Goal: Task Accomplishment & Management: Manage account settings

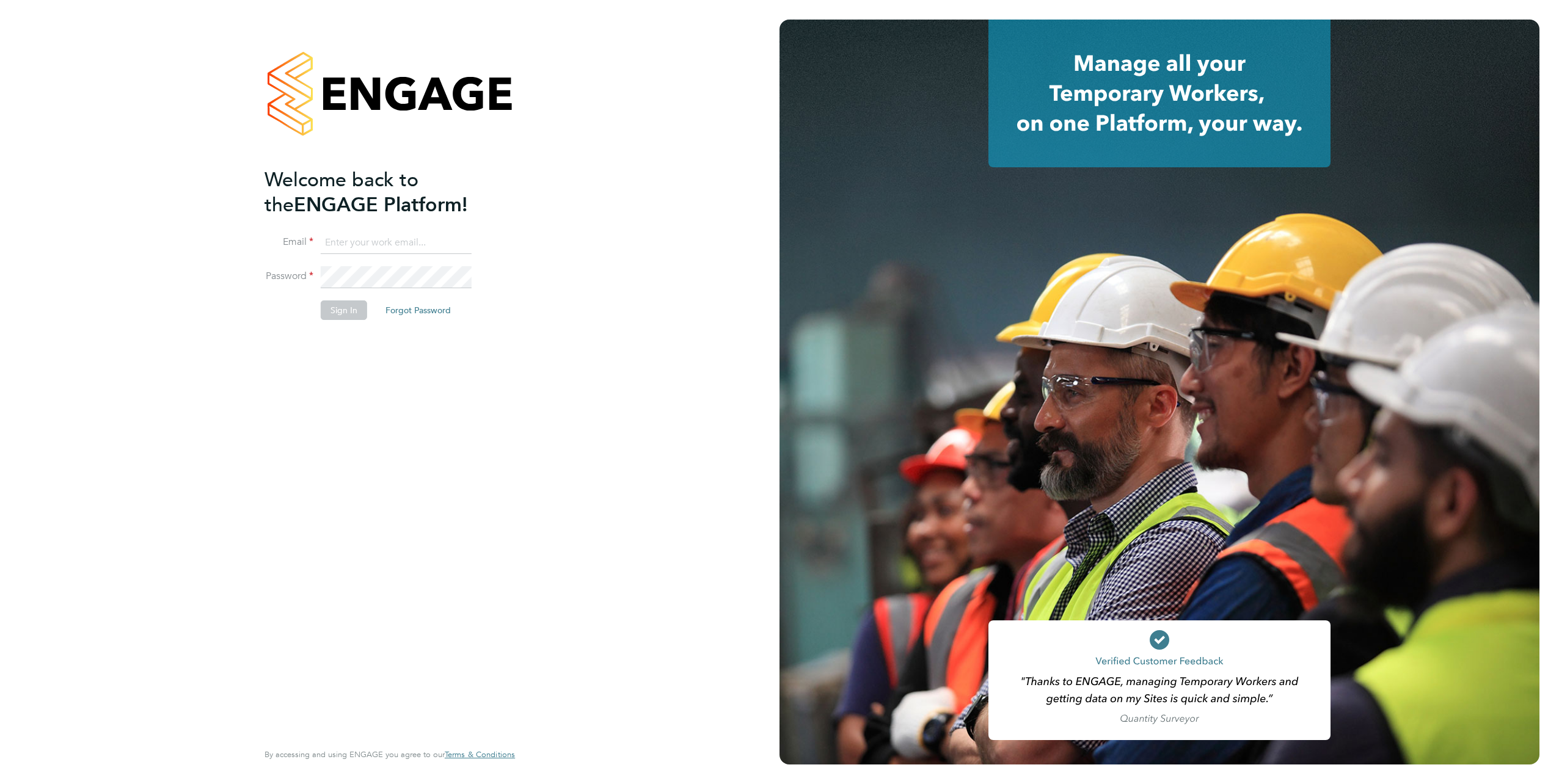
type input "elvis.arinze@vistry.co.uk"
click at [540, 308] on div "Welcome back to the ENGAGE Platform! Email elvis.arinze@vistry.co.uk Password S…" at bounding box center [389, 392] width 779 height 784
click at [349, 308] on button "Sign In" at bounding box center [344, 310] width 46 height 20
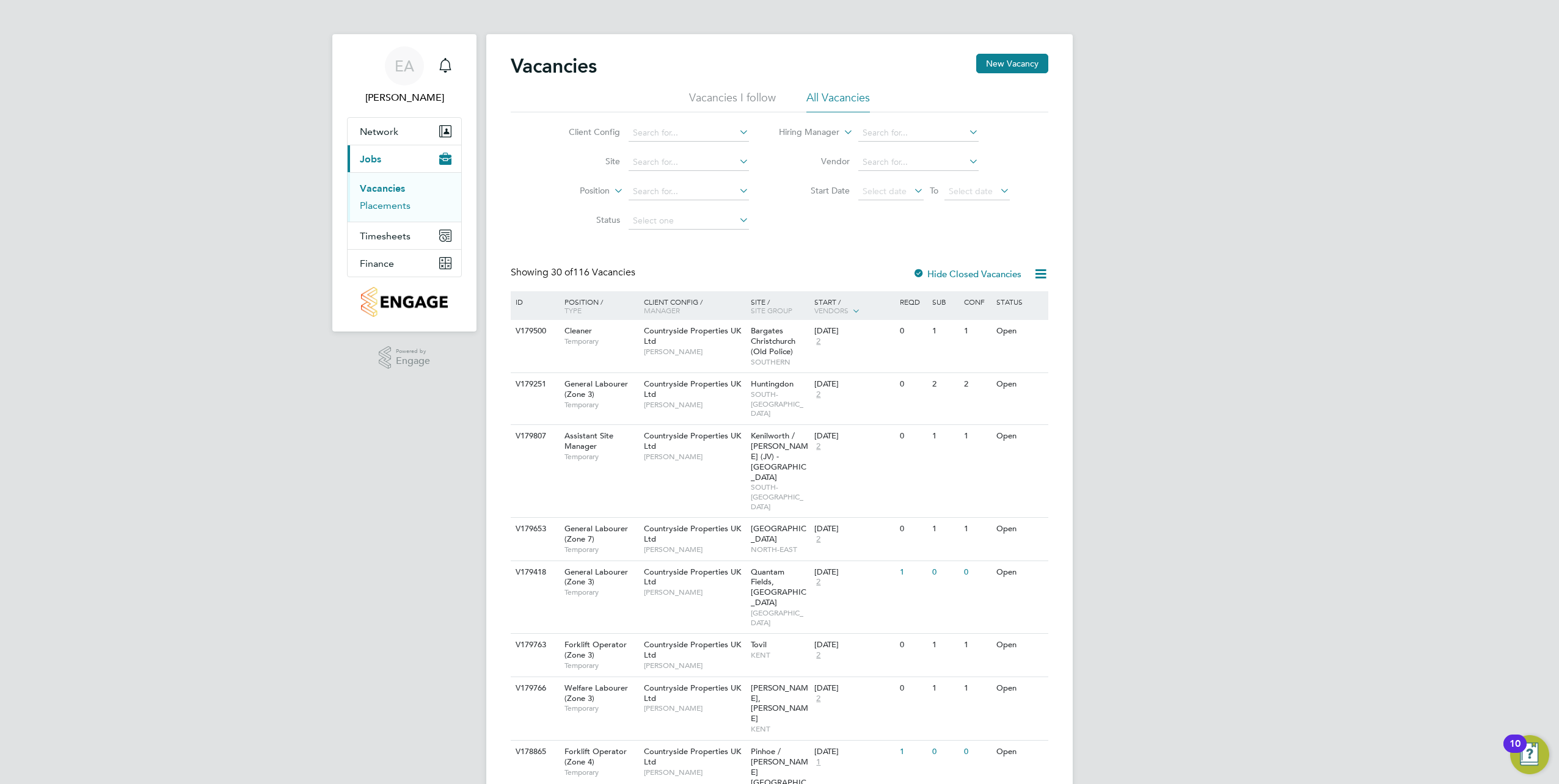
drag, startPoint x: 390, startPoint y: 207, endPoint x: 432, endPoint y: 200, distance: 42.6
click at [390, 207] on link "Placements" at bounding box center [385, 206] width 51 height 12
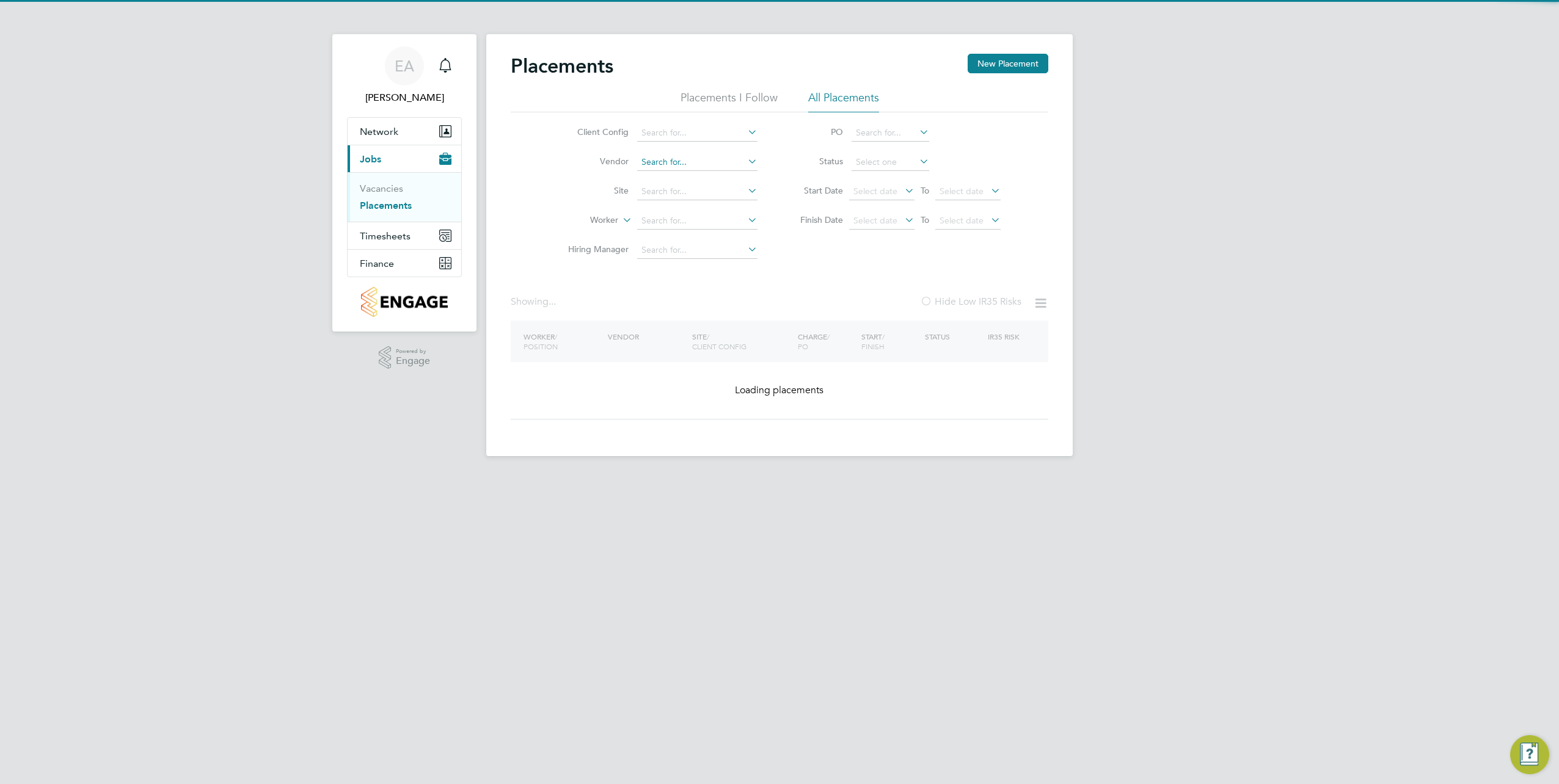
click at [660, 161] on input at bounding box center [697, 163] width 120 height 17
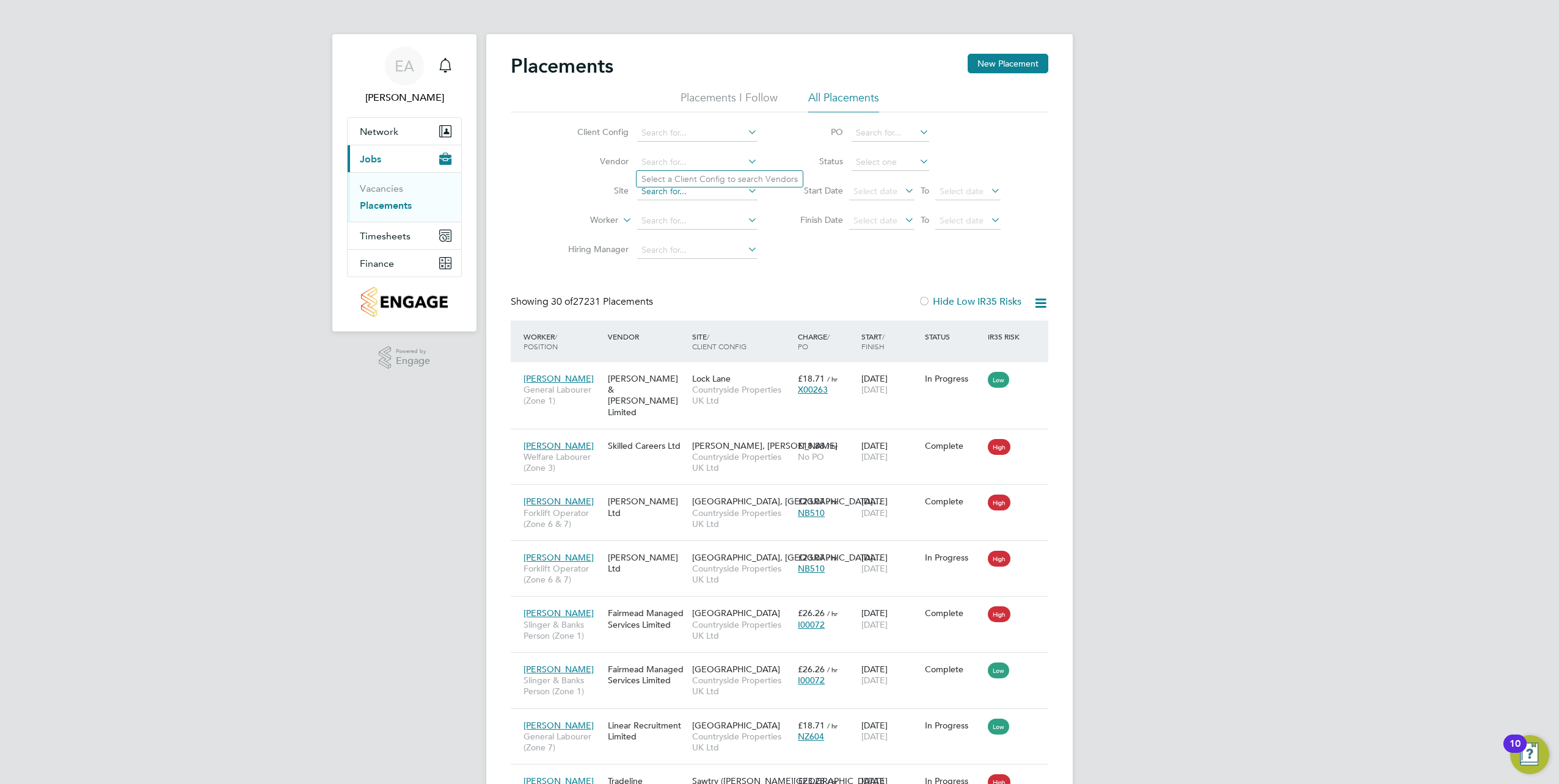
click at [655, 194] on input at bounding box center [697, 192] width 120 height 17
click at [682, 208] on li "[PERSON_NAME], [PERSON_NAME]" at bounding box center [759, 208] width 244 height 17
type input "[PERSON_NAME], [PERSON_NAME]"
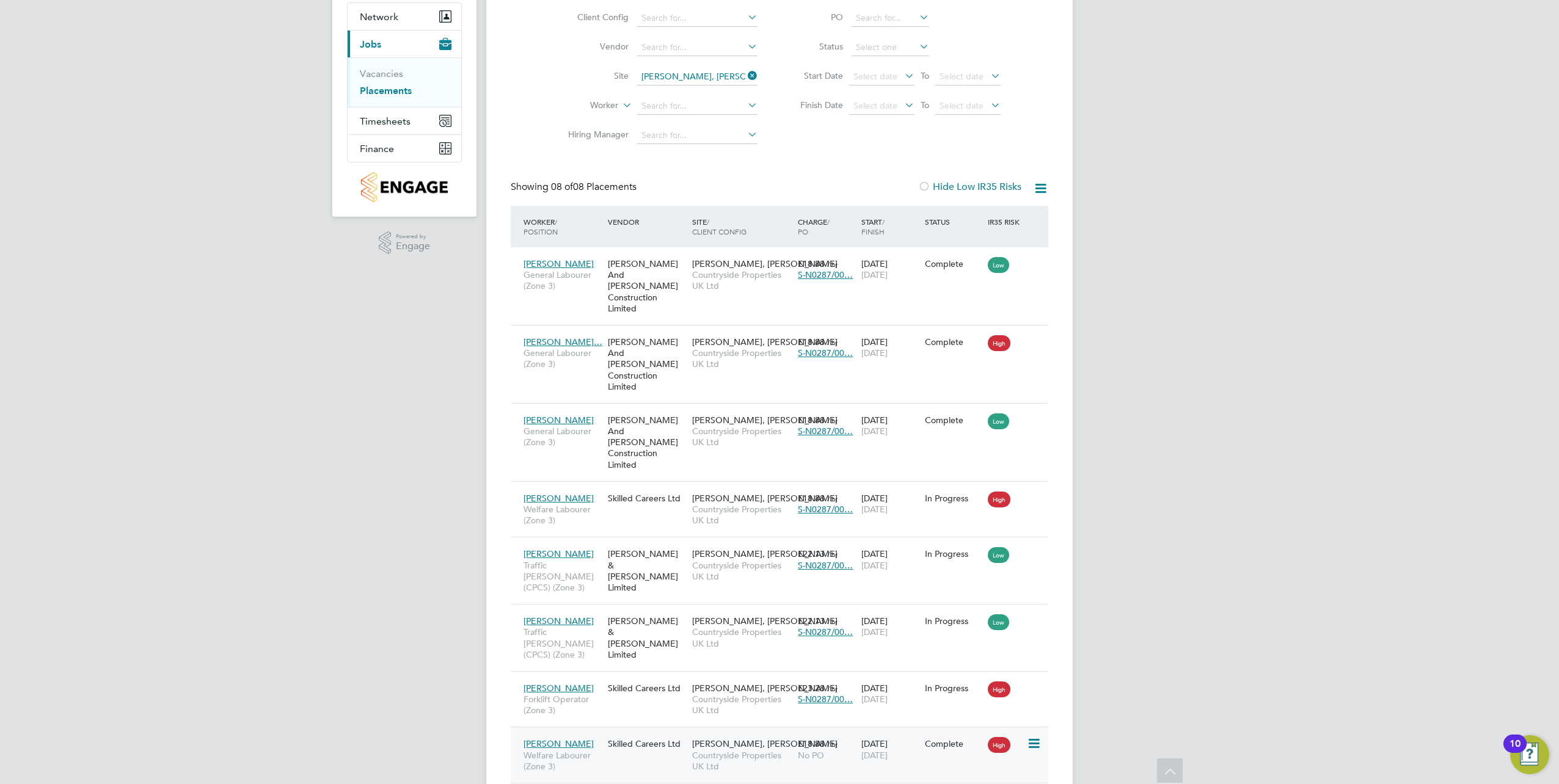
click at [544, 738] on span "[PERSON_NAME]" at bounding box center [559, 744] width 70 height 11
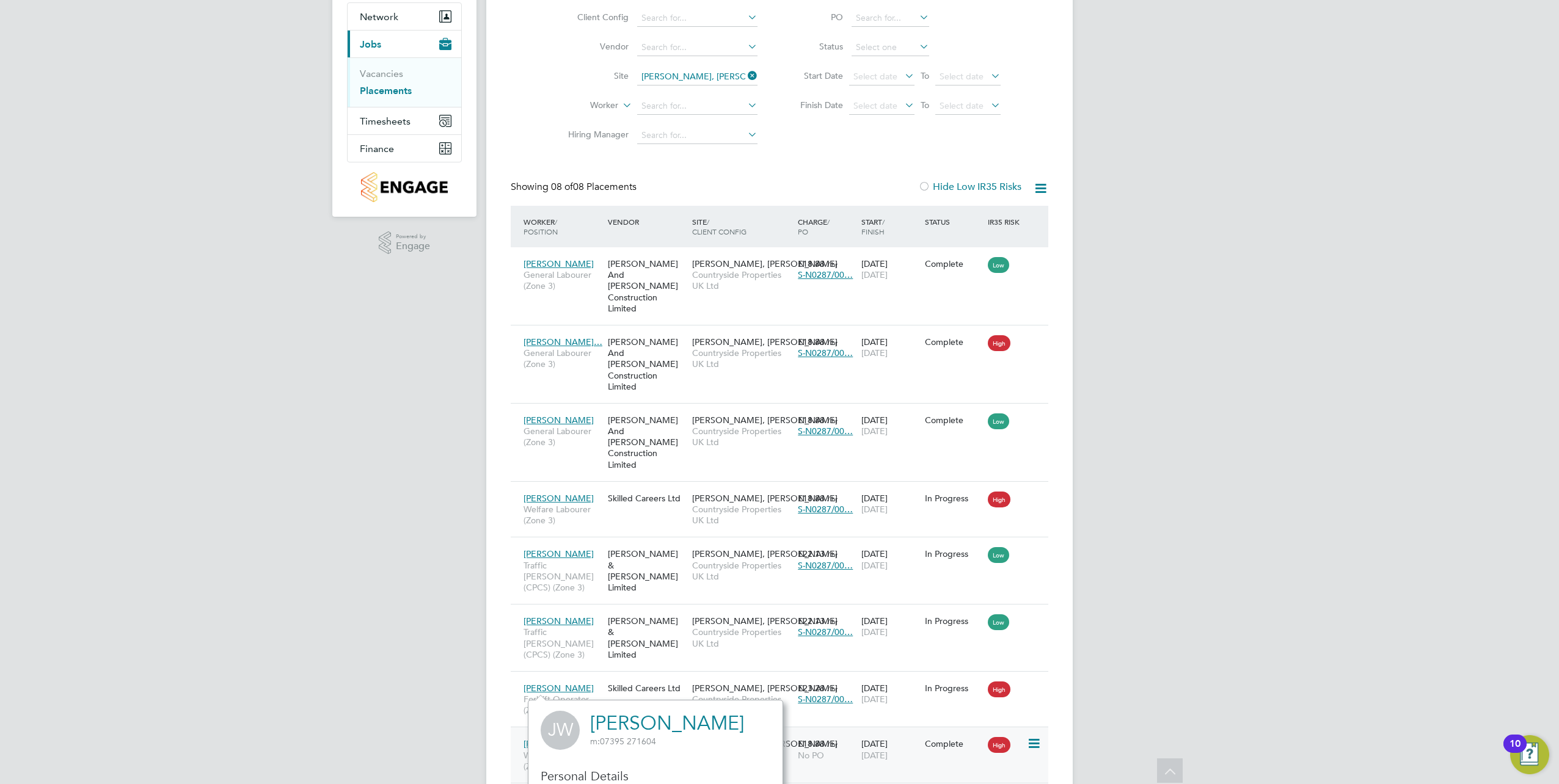
click at [798, 750] on span "No PO" at bounding box center [811, 755] width 26 height 11
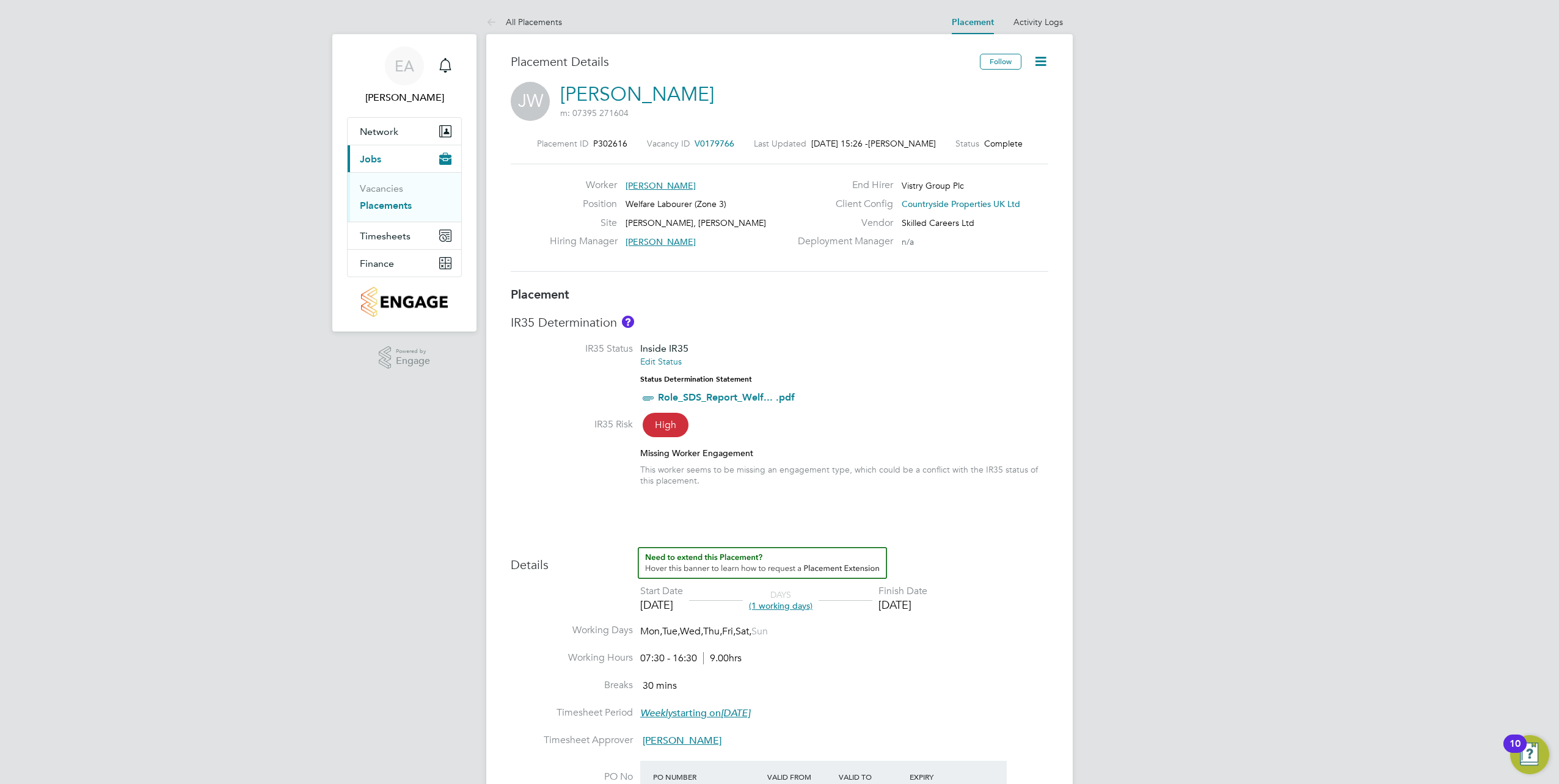
click at [1033, 64] on icon at bounding box center [1040, 61] width 15 height 15
click at [993, 91] on li "Edit Placement e" at bounding box center [1001, 91] width 90 height 17
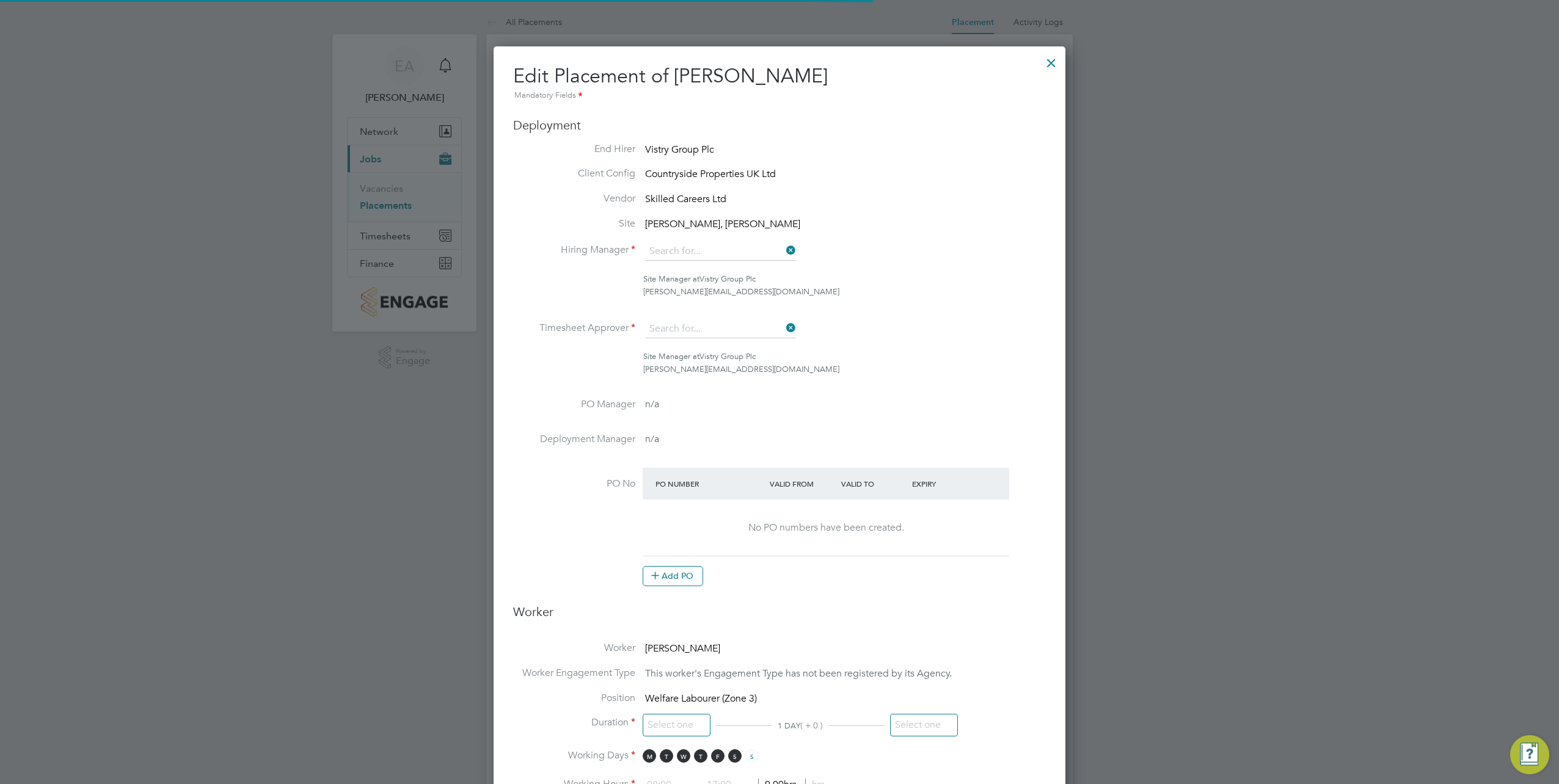
type input "[PERSON_NAME]"
type input "[DATE]"
type input "07:30"
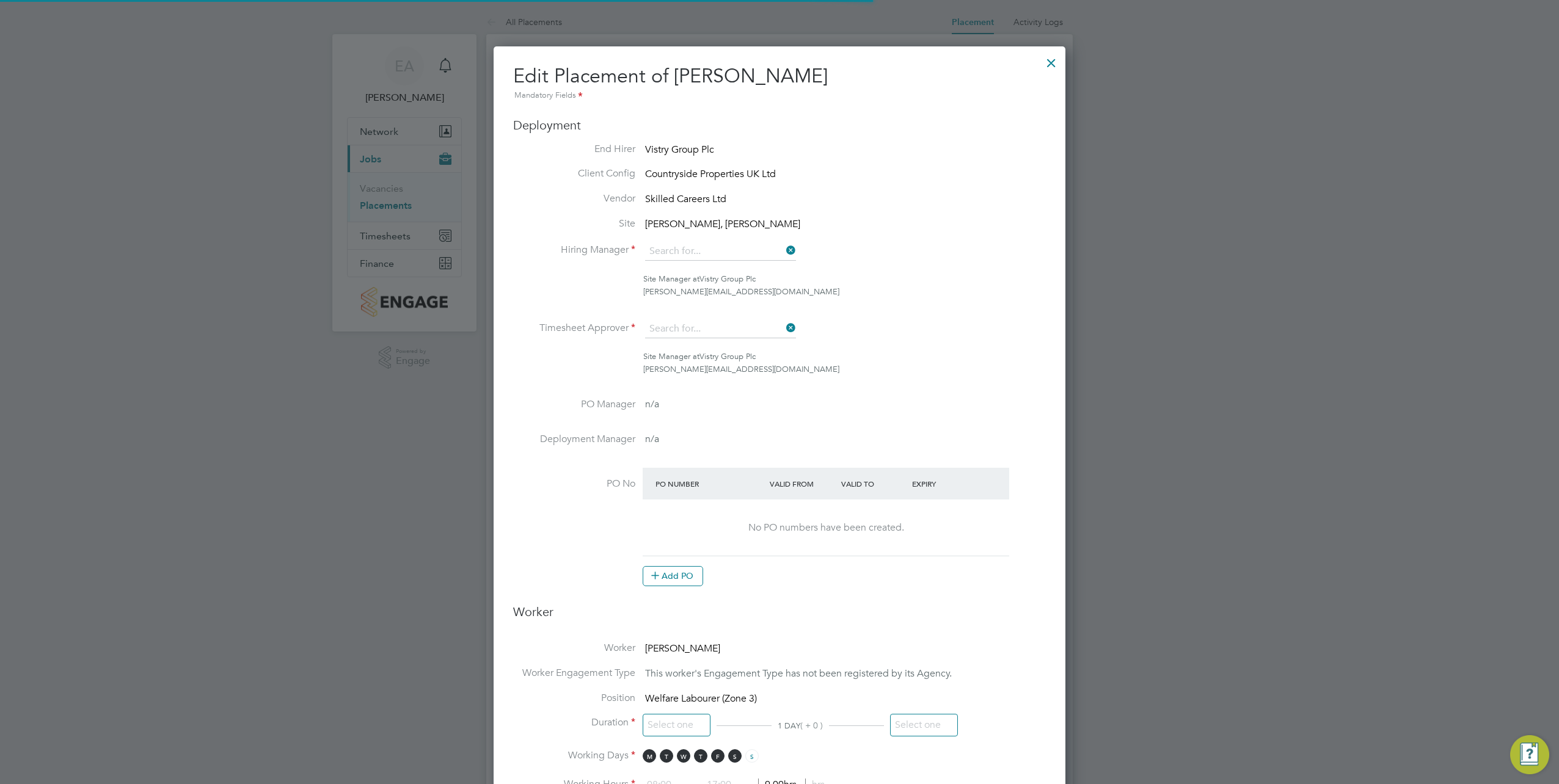
type input "16:30"
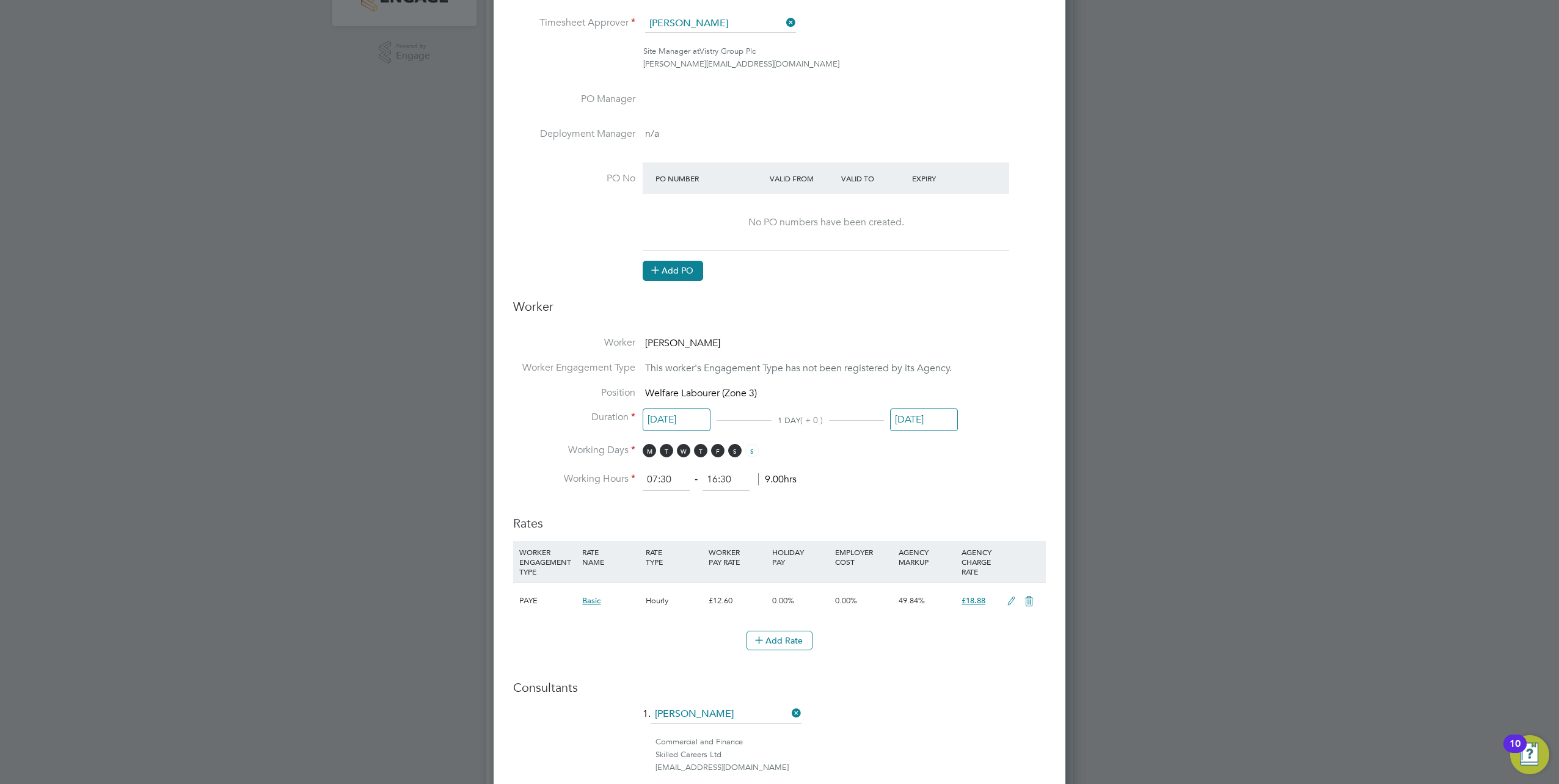
click at [680, 274] on button "Add PO" at bounding box center [673, 271] width 60 height 20
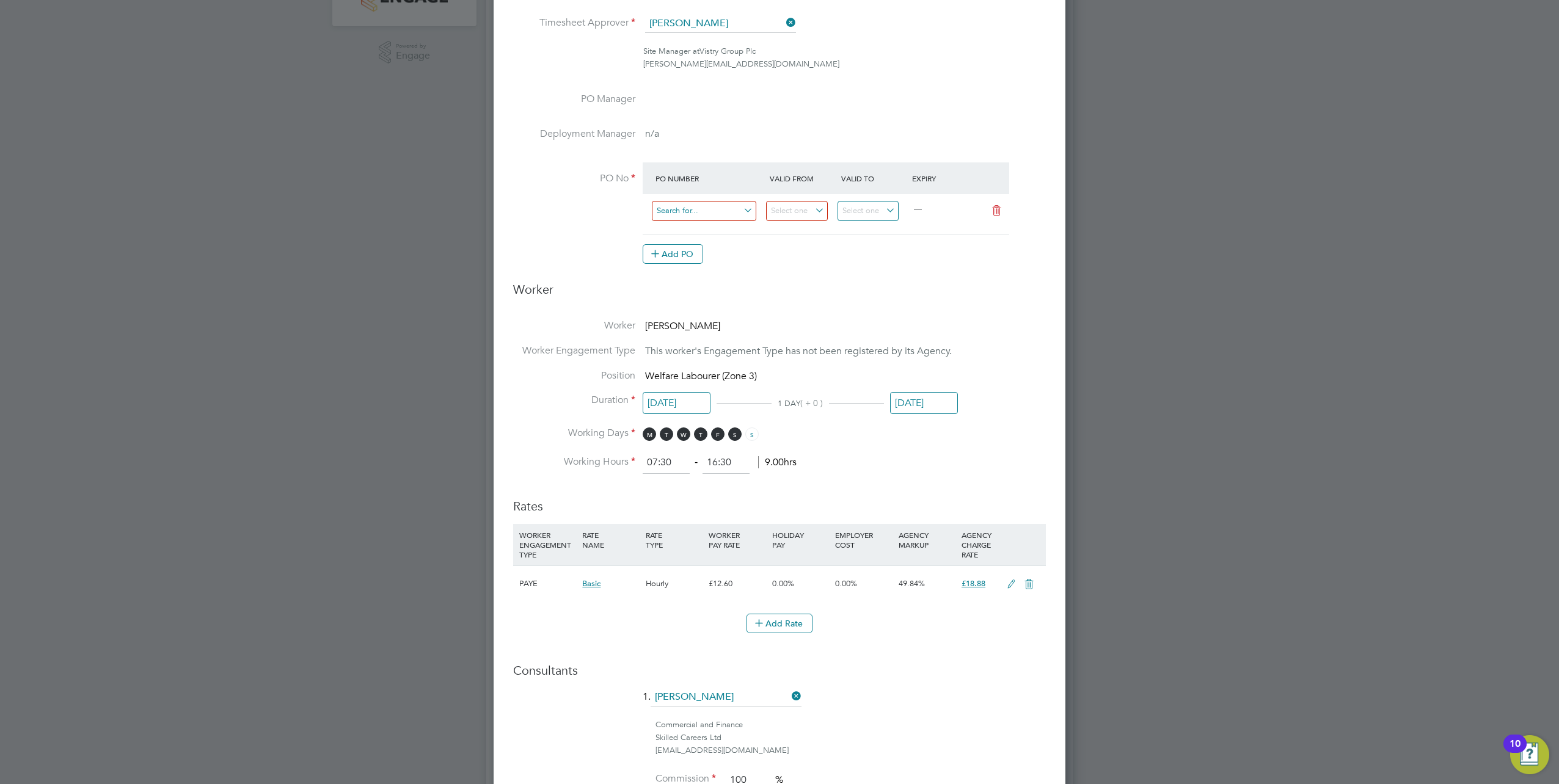
click at [672, 215] on input at bounding box center [704, 211] width 105 height 20
paste input "S-N0287/00069"
type input "S-N0287/00069"
click at [799, 288] on h3 "Worker" at bounding box center [779, 294] width 533 height 26
click at [779, 212] on input at bounding box center [796, 211] width 62 height 20
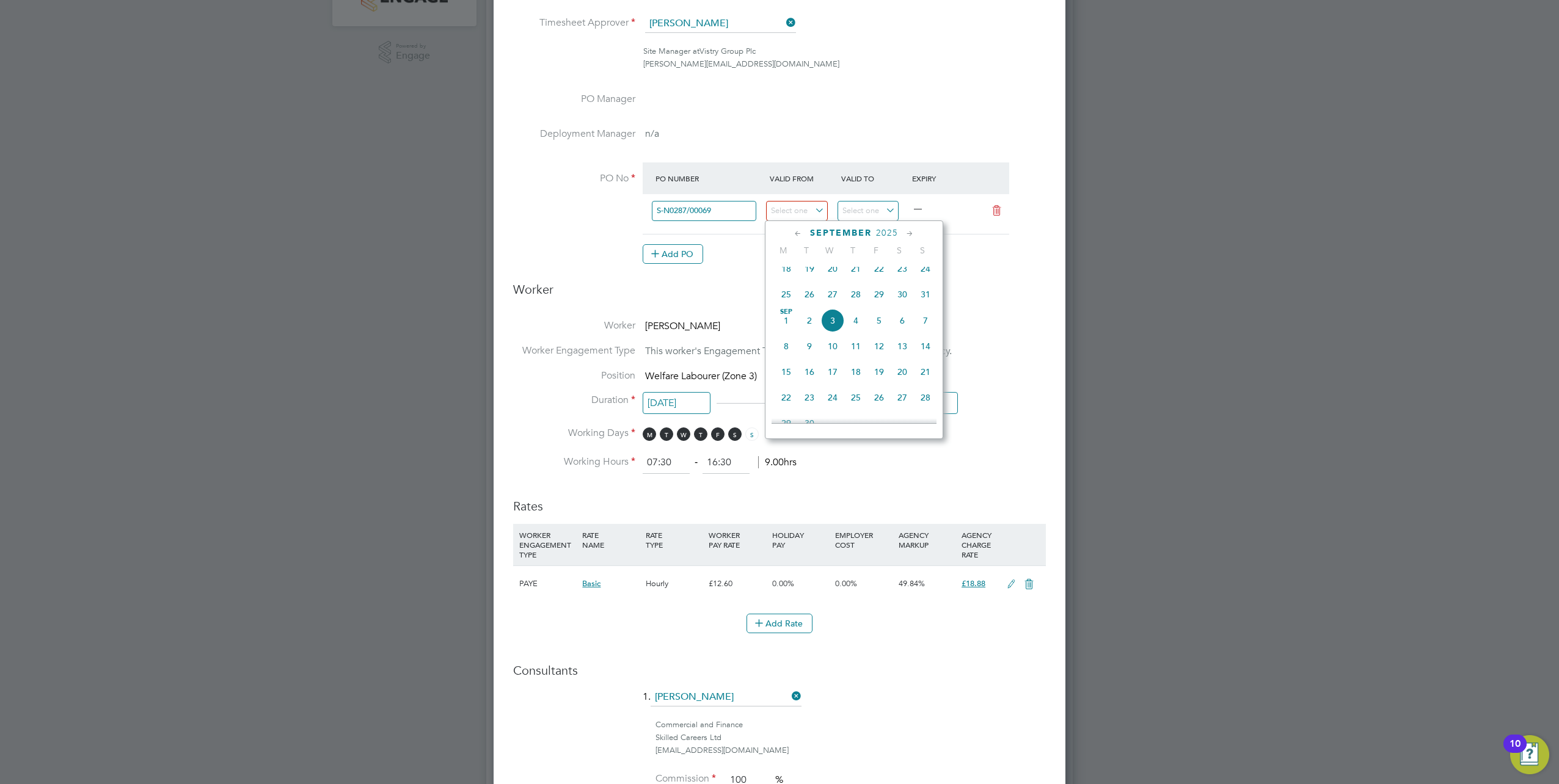
click at [811, 302] on span "26" at bounding box center [809, 294] width 23 height 23
type input "[DATE]"
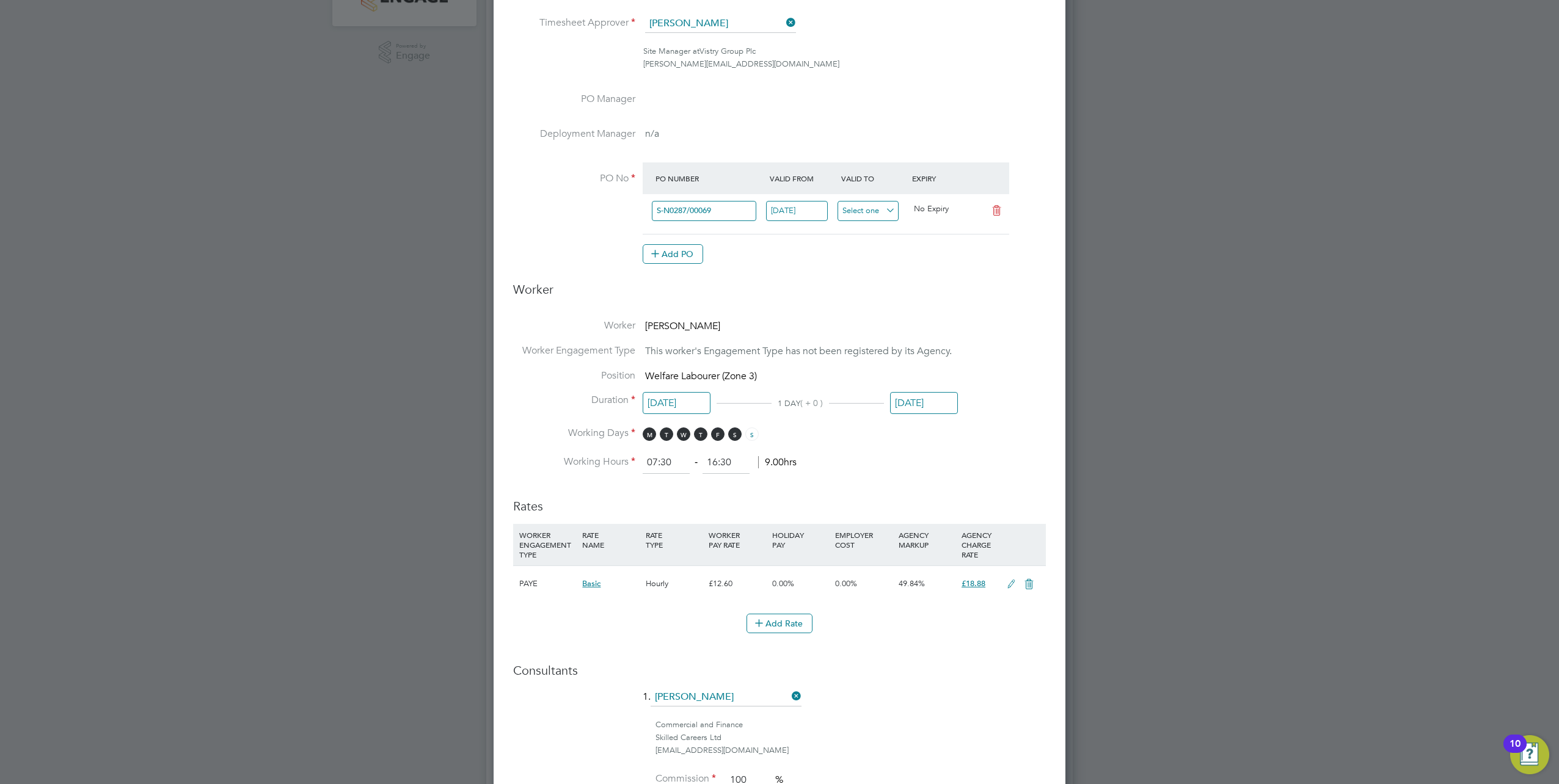
click at [859, 212] on input at bounding box center [868, 211] width 62 height 20
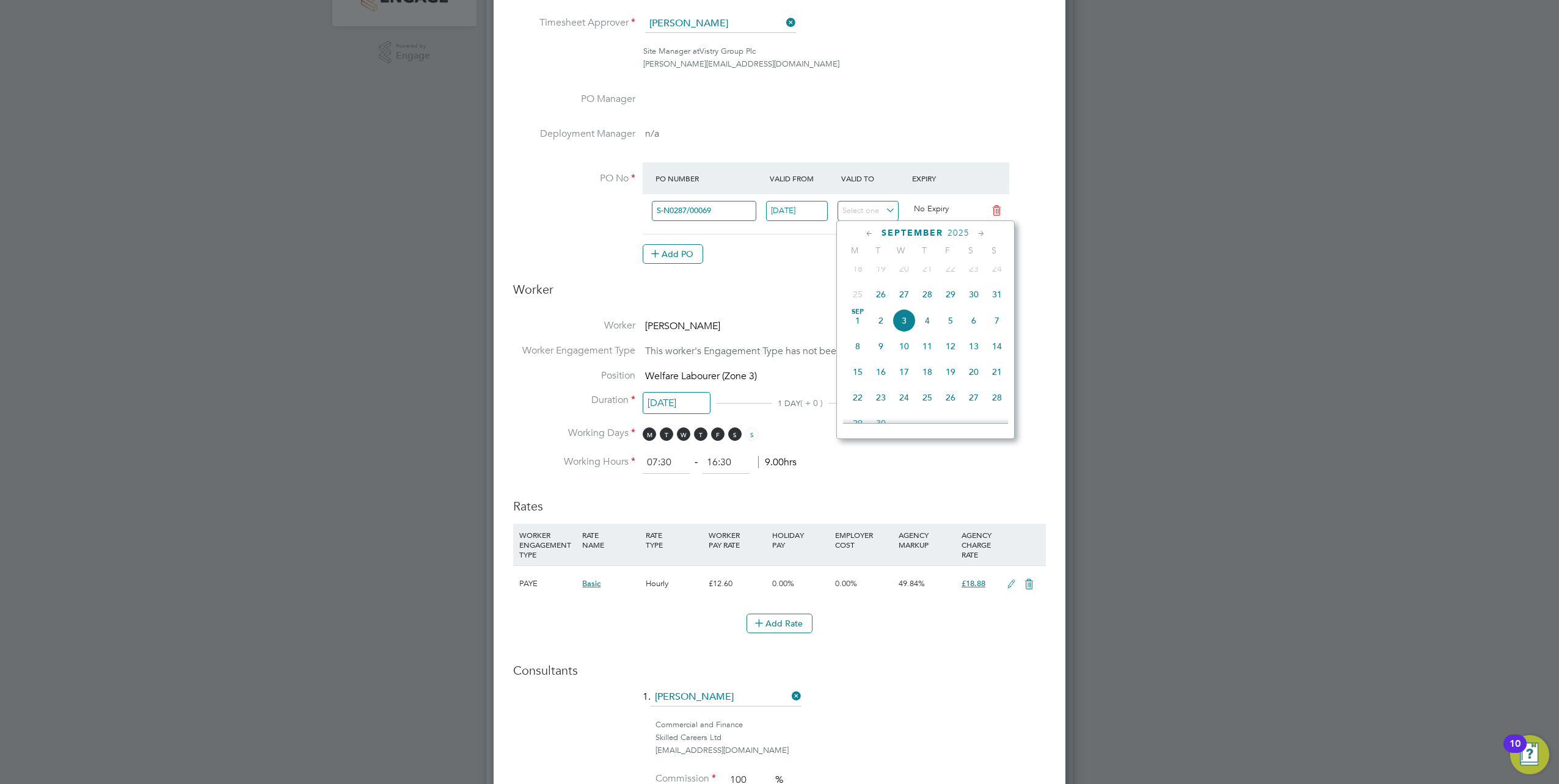
click at [876, 300] on span "26" at bounding box center [880, 294] width 23 height 23
type input "[DATE]"
click at [818, 293] on h3 "Worker" at bounding box center [779, 294] width 533 height 26
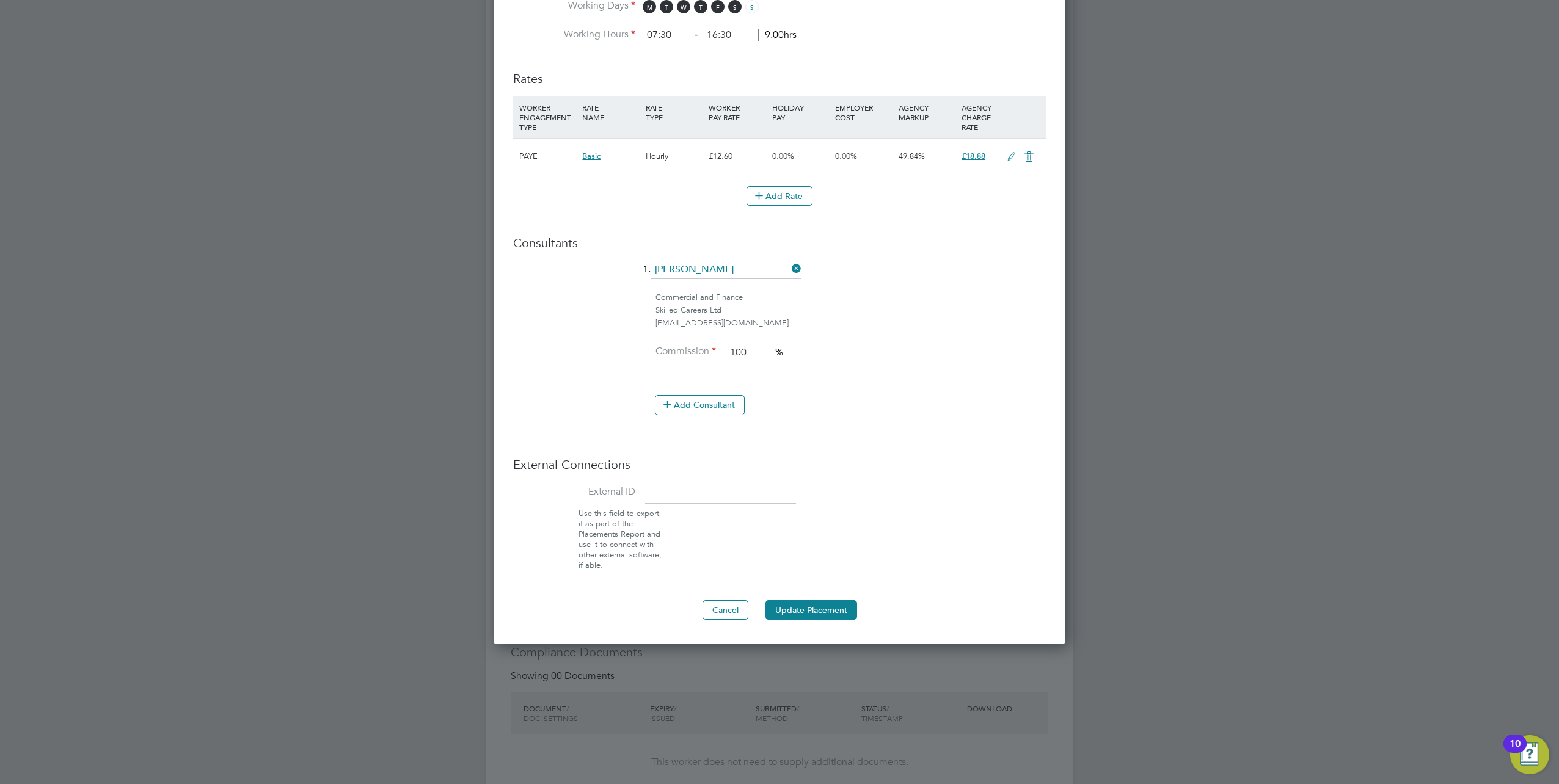
click at [810, 611] on button "Update Placement" at bounding box center [811, 610] width 91 height 20
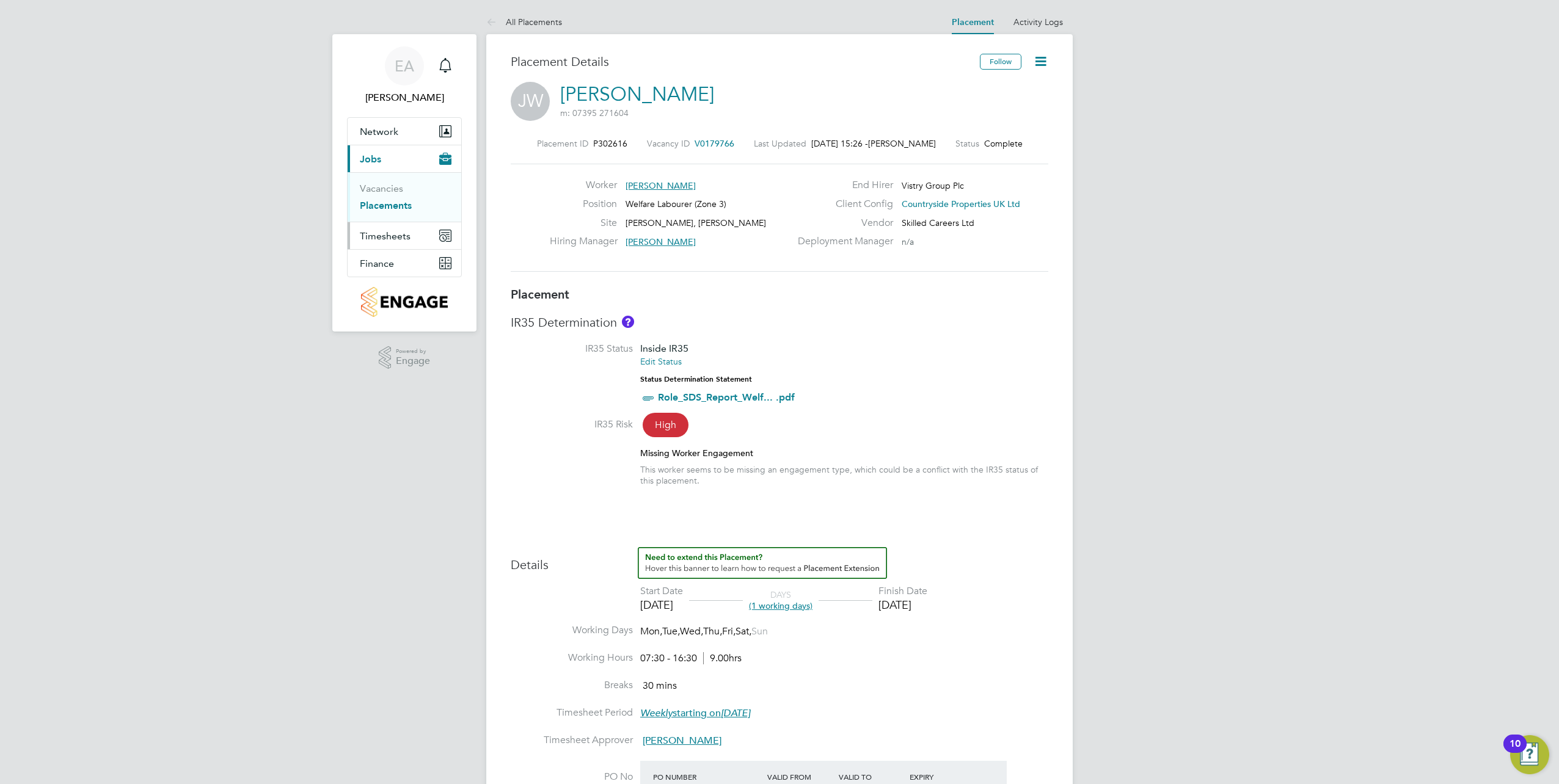
click at [391, 238] on span "Timesheets" at bounding box center [385, 236] width 51 height 12
click at [385, 234] on span "Timesheets" at bounding box center [385, 236] width 51 height 12
click at [373, 216] on link "Timesheets" at bounding box center [385, 216] width 51 height 12
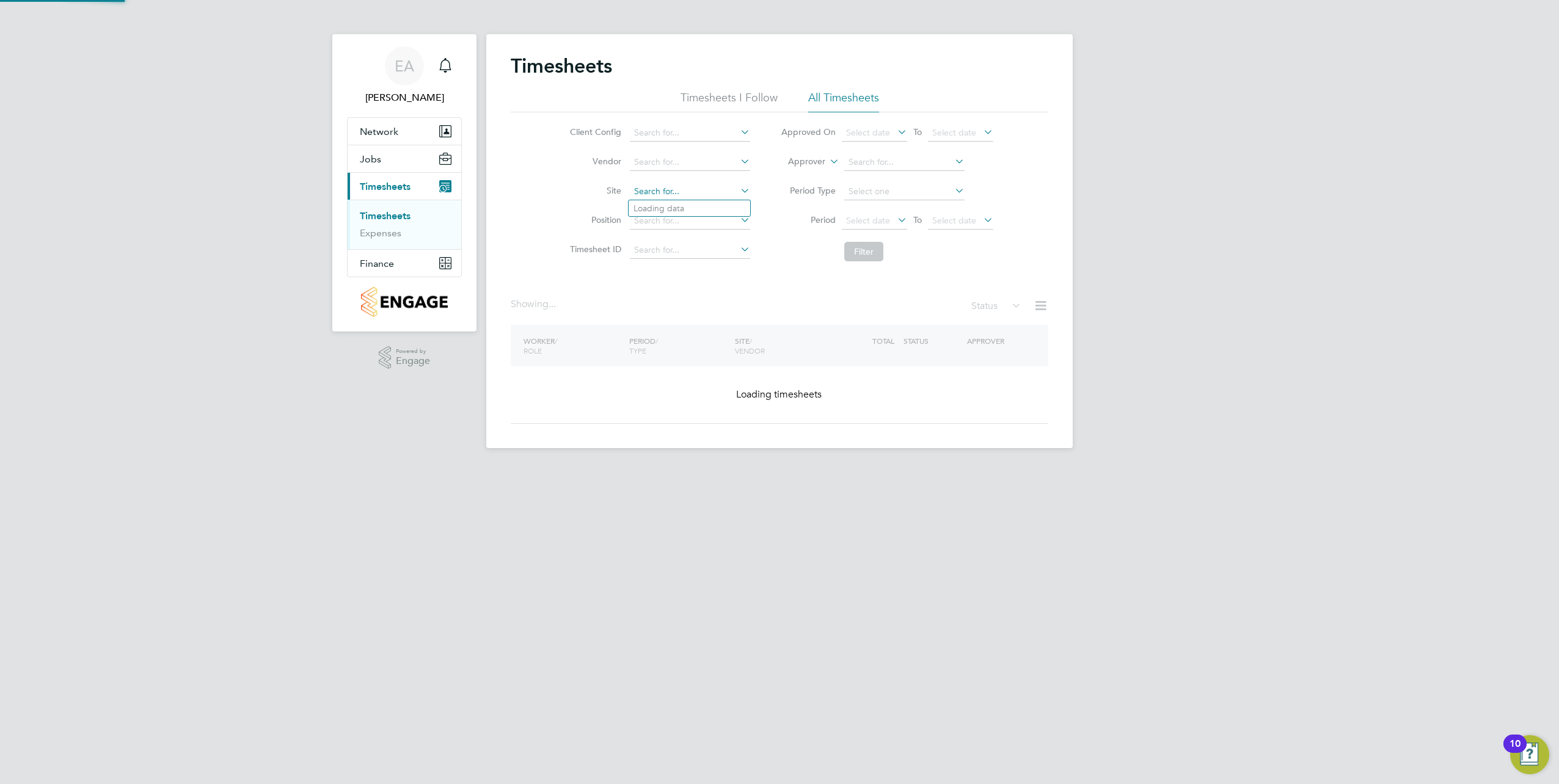
click at [661, 194] on input at bounding box center [690, 192] width 120 height 17
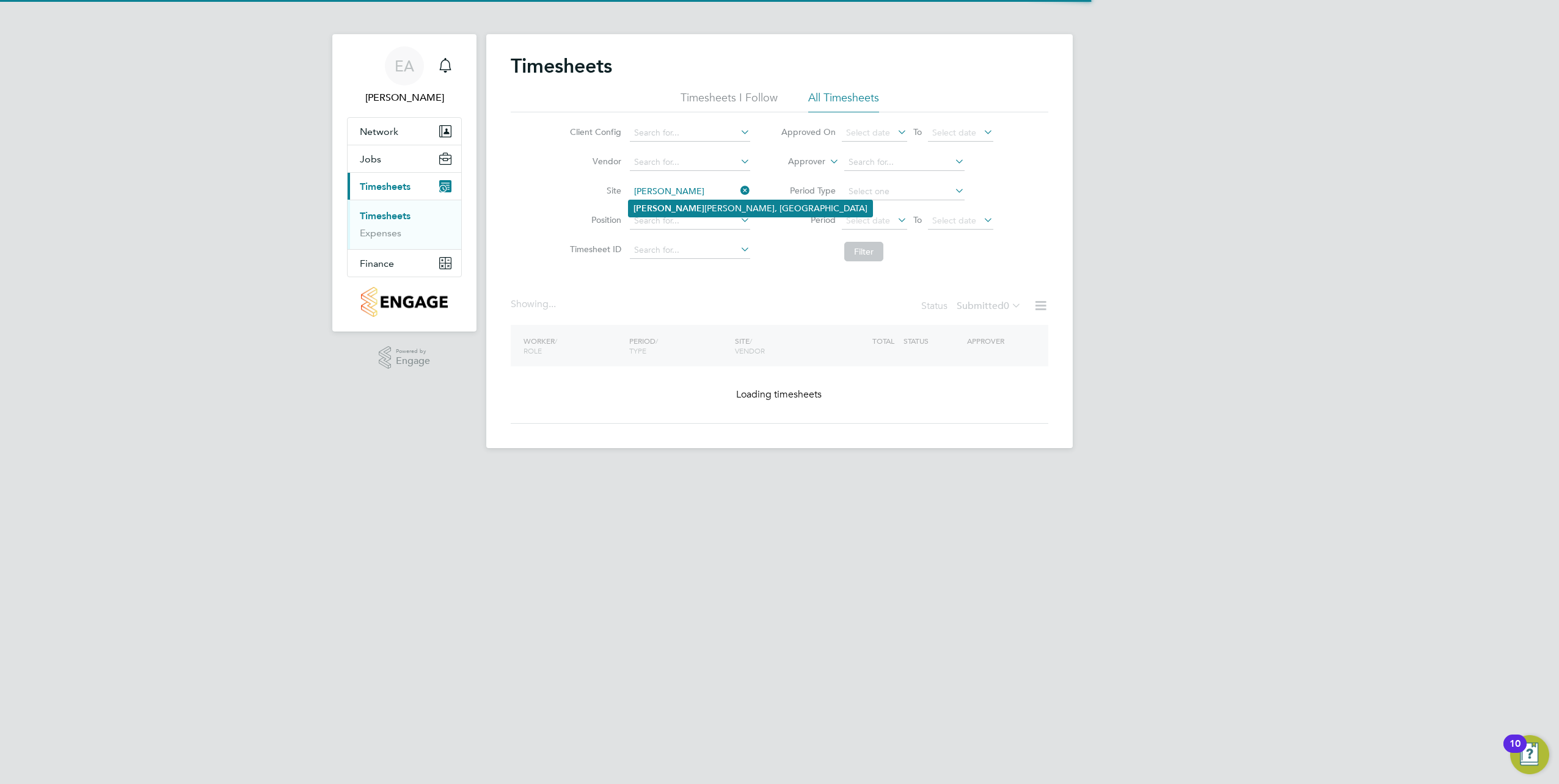
click at [643, 209] on b "[PERSON_NAME]" at bounding box center [669, 208] width 71 height 11
type input "[PERSON_NAME], [PERSON_NAME]"
click at [869, 251] on button "Filter" at bounding box center [863, 251] width 39 height 20
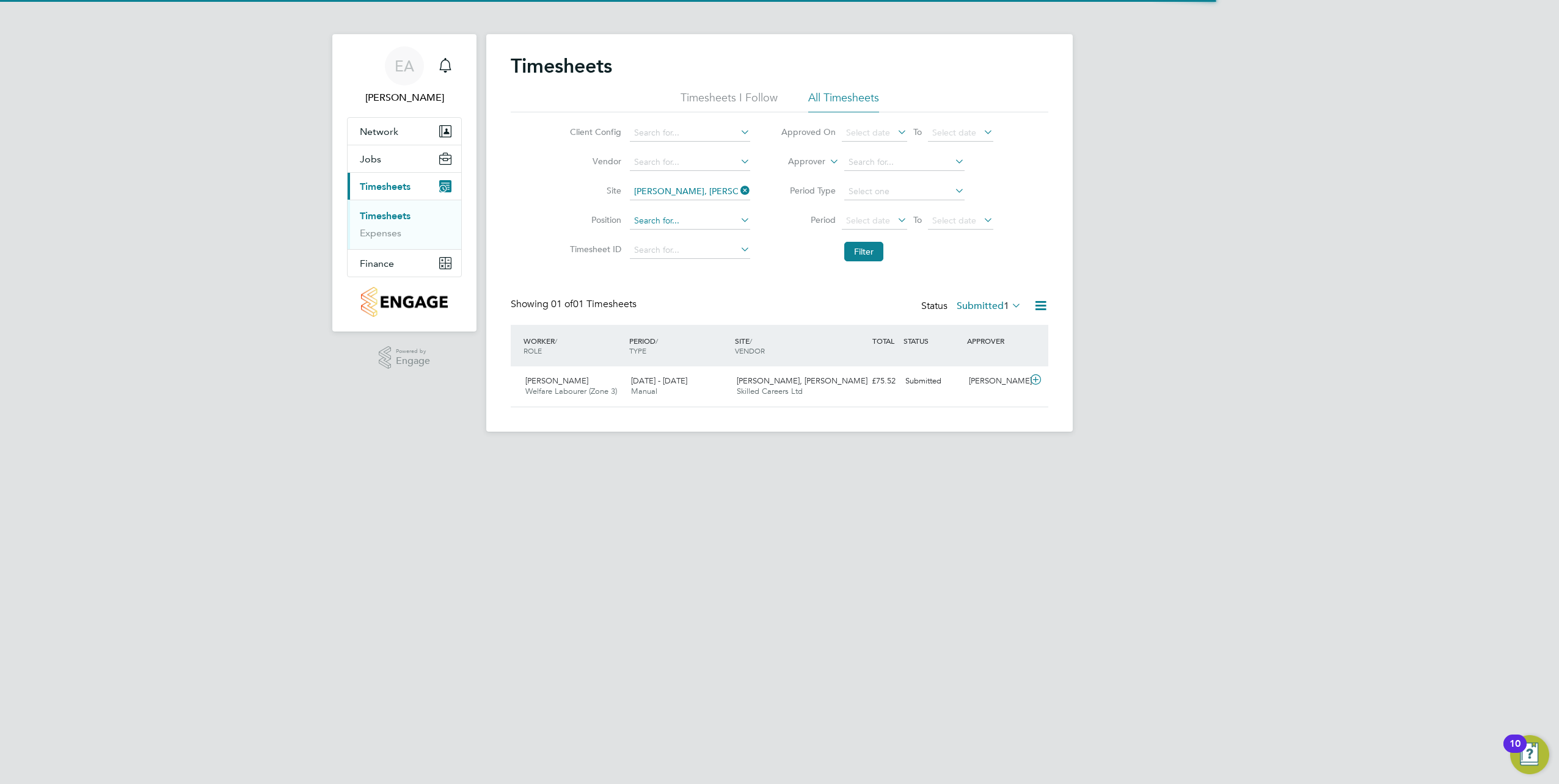
scroll to position [31, 107]
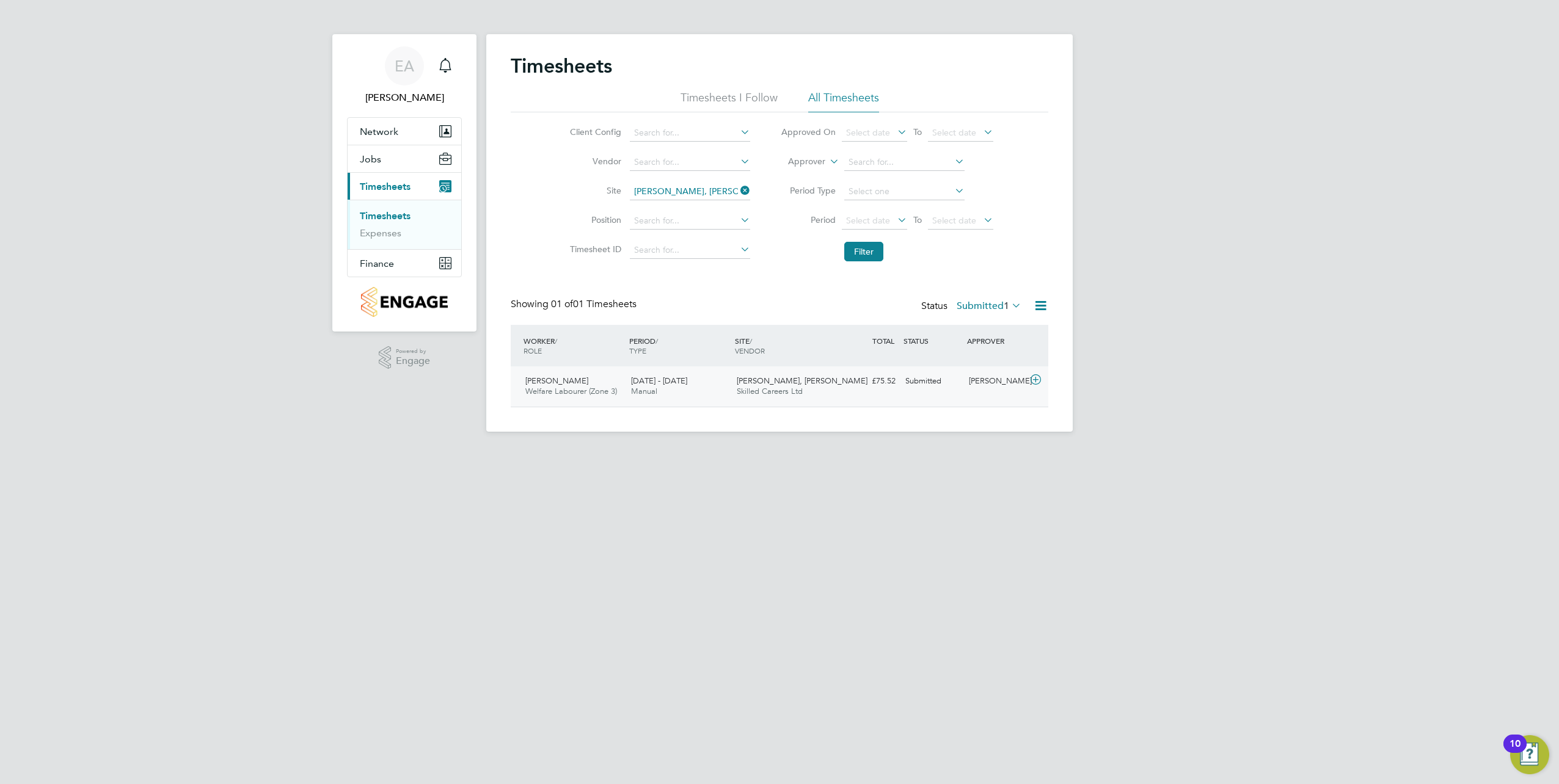
click at [549, 378] on span "[PERSON_NAME]" at bounding box center [557, 381] width 63 height 11
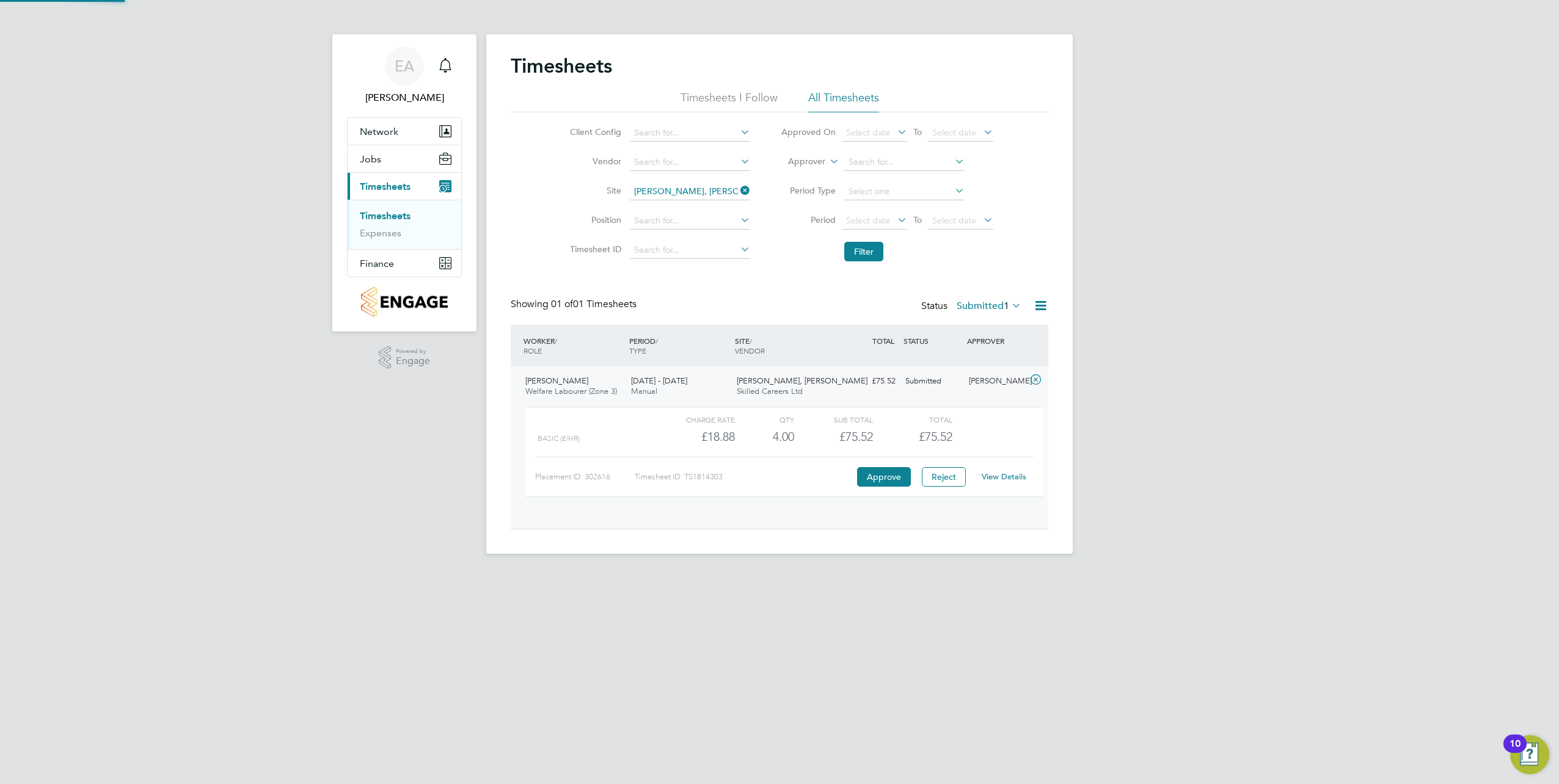
scroll to position [21, 119]
click at [1002, 476] on link "View Details" at bounding box center [1004, 476] width 44 height 11
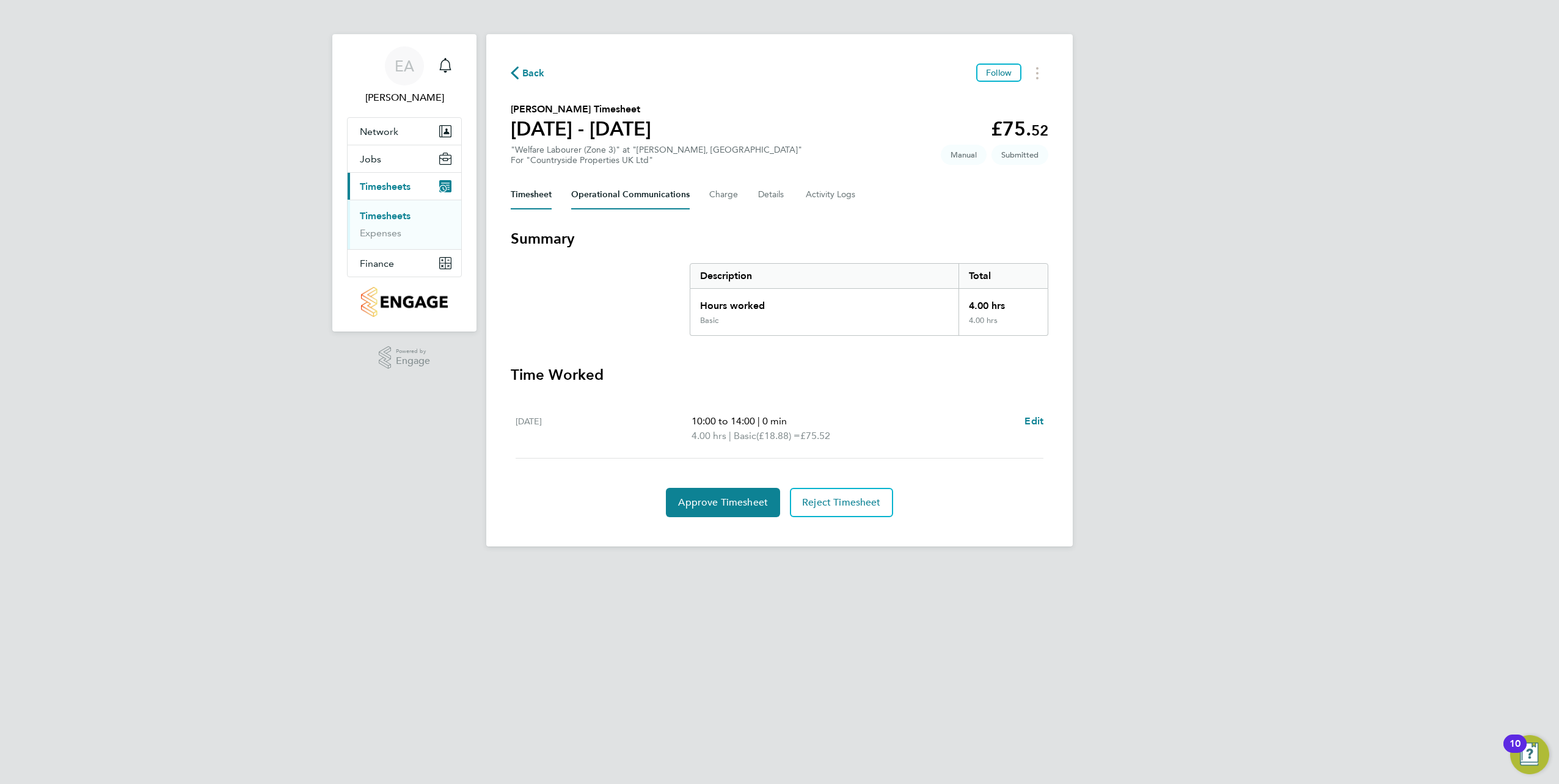
click at [615, 189] on Communications-tab "Operational Communications" at bounding box center [630, 195] width 118 height 29
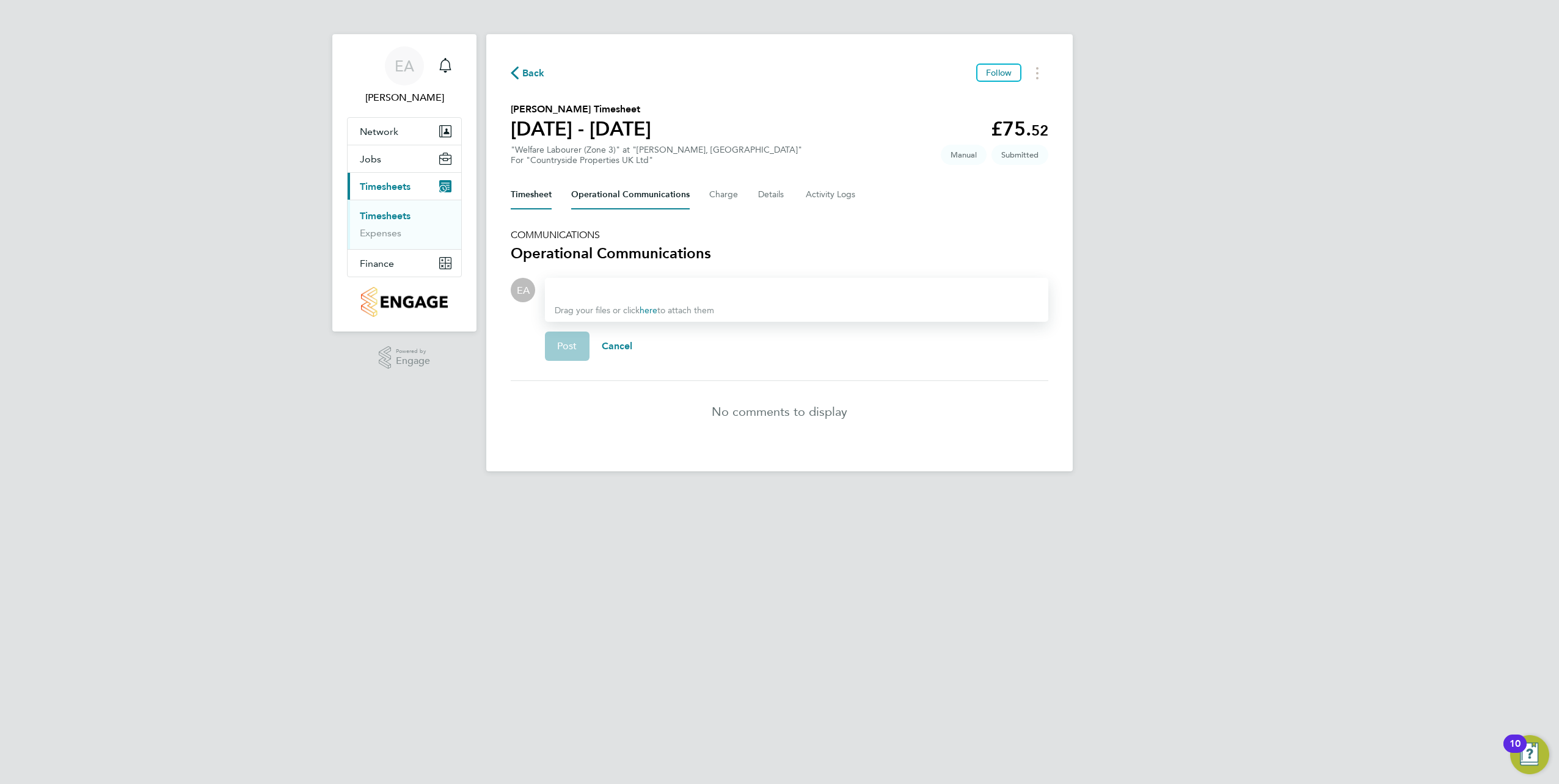
click at [528, 197] on button "Timesheet" at bounding box center [531, 195] width 41 height 29
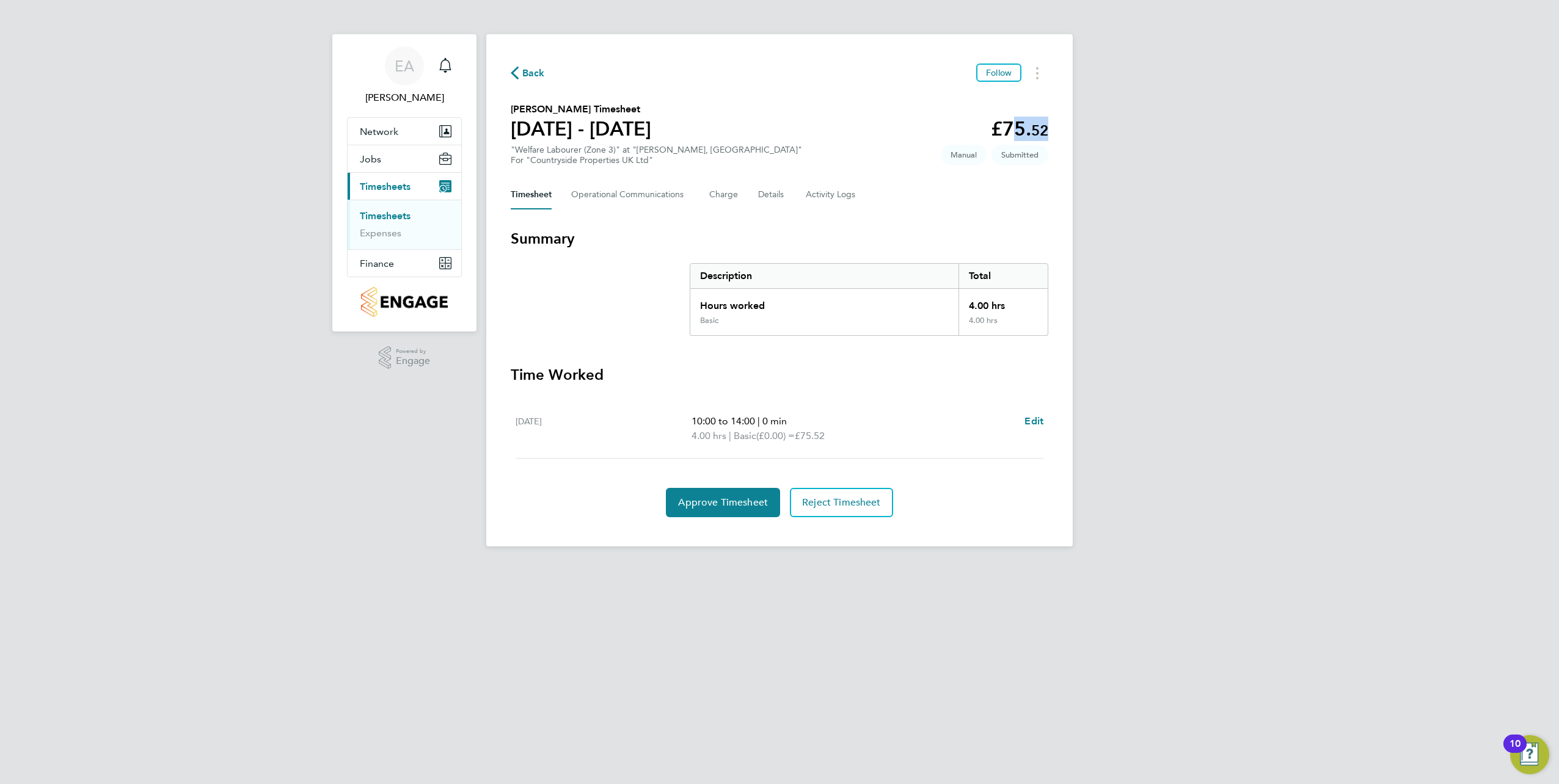
drag, startPoint x: 1055, startPoint y: 133, endPoint x: 999, endPoint y: 124, distance: 56.7
click at [999, 124] on div "Back Follow Jack Webb's Timesheet 25 - 31 Aug 2025 £75. 52 "Welfare Labourer (Z…" at bounding box center [780, 290] width 587 height 512
copy app-decimal "75. 52"
drag, startPoint x: 681, startPoint y: 130, endPoint x: 508, endPoint y: 130, distance: 173.0
click at [508, 130] on div "Back Follow Jack Webb's Timesheet 25 - 31 Aug 2025 £75. 52 "Welfare Labourer (Z…" at bounding box center [780, 290] width 587 height 512
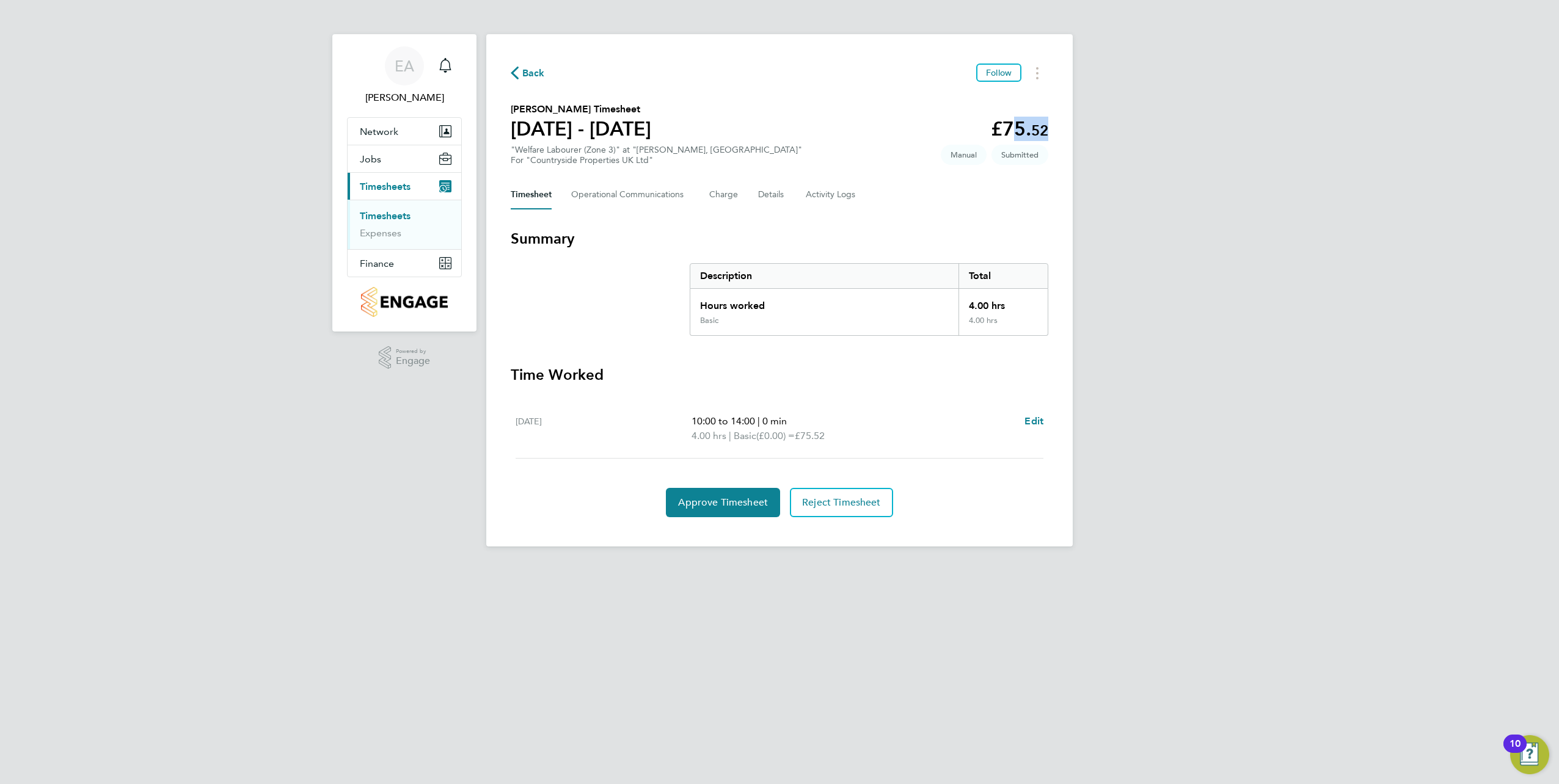
copy h1 "25 - 31 Aug 2025"
